Goal: Task Accomplishment & Management: Complete application form

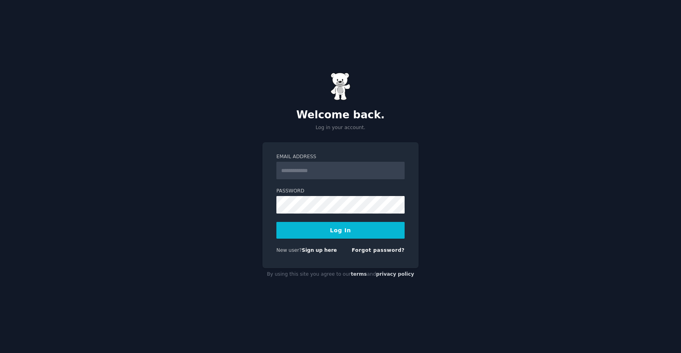
click at [327, 171] on input "Email Address" at bounding box center [341, 171] width 128 height 18
type input "**********"
click at [277, 222] on button "Log In" at bounding box center [341, 230] width 128 height 17
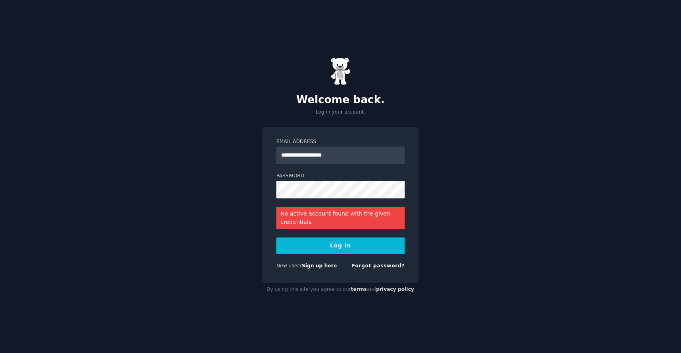
click at [320, 268] on link "Sign up here" at bounding box center [319, 266] width 35 height 6
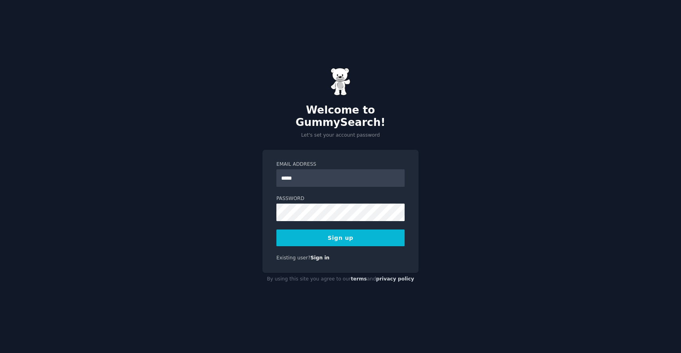
type input "******"
type input "****"
type input "**********"
click at [277, 229] on button "Sign up" at bounding box center [341, 237] width 128 height 17
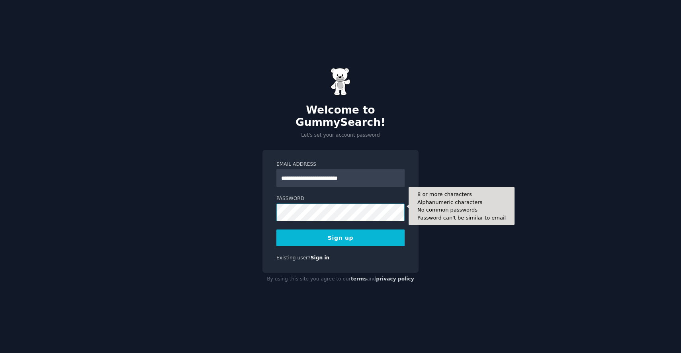
click at [277, 229] on button "Sign up" at bounding box center [341, 237] width 128 height 17
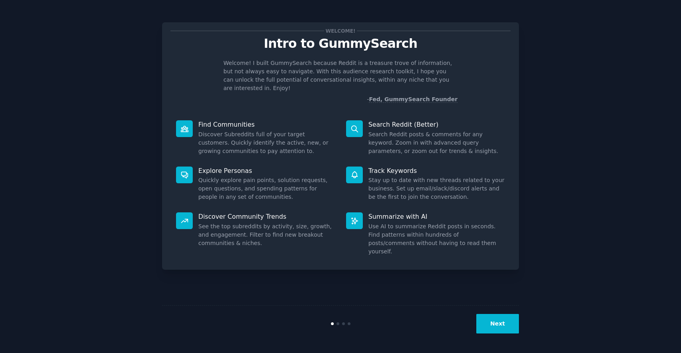
click at [443, 224] on dd "Use AI to summarize Reddit posts in seconds. Find patterns within hundreds of p…" at bounding box center [437, 238] width 137 height 33
click at [502, 329] on button "Next" at bounding box center [498, 324] width 43 height 20
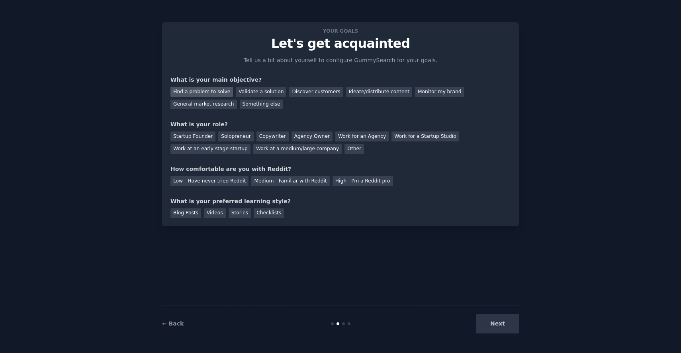
click at [194, 96] on div "Find a problem to solve" at bounding box center [202, 92] width 63 height 10
click at [498, 324] on div "Next" at bounding box center [459, 324] width 119 height 20
click at [496, 326] on div "Next" at bounding box center [459, 324] width 119 height 20
click at [234, 135] on div "Solopreneur" at bounding box center [235, 136] width 35 height 10
click at [192, 134] on div "Startup Founder" at bounding box center [193, 136] width 45 height 10
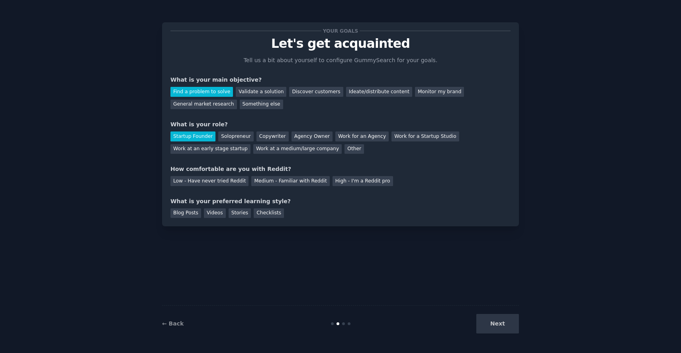
click at [494, 322] on div "Next" at bounding box center [459, 324] width 119 height 20
click at [264, 214] on div "Checklists" at bounding box center [269, 213] width 30 height 10
click at [290, 181] on div "Medium - Familiar with Reddit" at bounding box center [290, 181] width 78 height 10
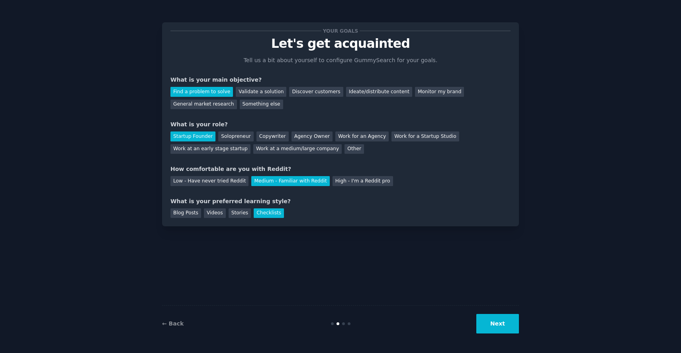
click at [494, 326] on button "Next" at bounding box center [498, 324] width 43 height 20
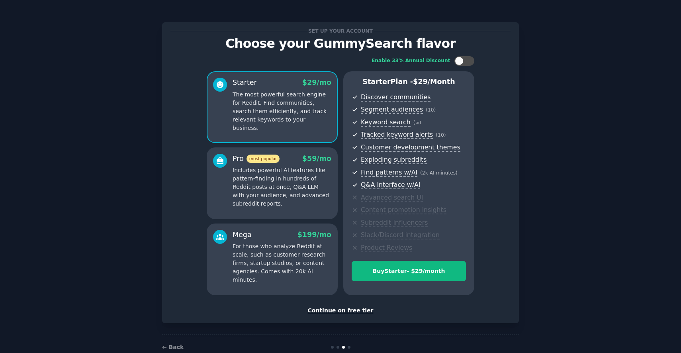
click at [339, 314] on div "Continue on free tier" at bounding box center [341, 310] width 340 height 8
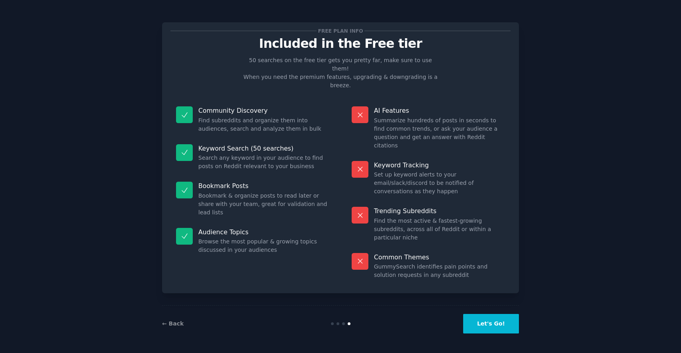
click at [486, 324] on button "Let's Go!" at bounding box center [491, 324] width 56 height 20
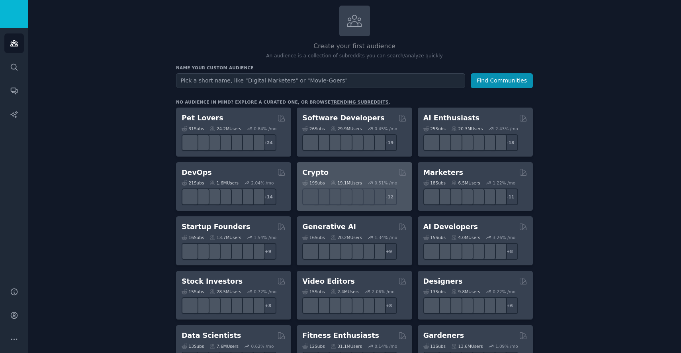
scroll to position [53, 0]
